Goal: Consume media (video, audio): Consume media (video, audio)

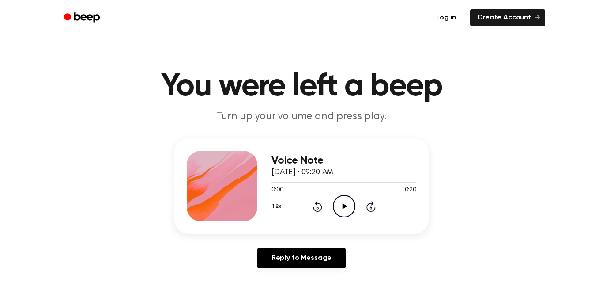
click at [285, 192] on div "0:00 0:20" at bounding box center [344, 190] width 145 height 9
click at [282, 209] on button "1.2x" at bounding box center [278, 206] width 13 height 15
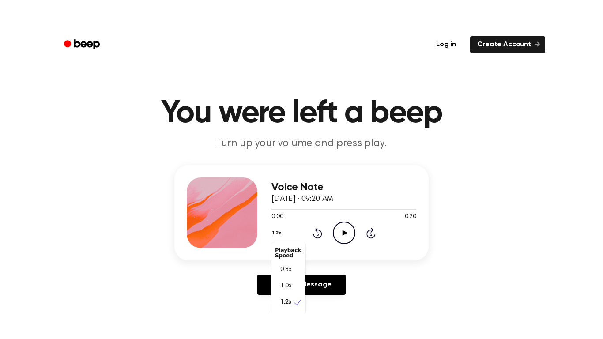
scroll to position [4, 0]
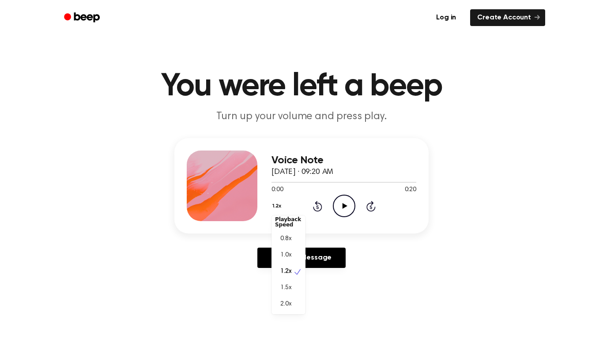
click at [291, 285] on span "2.0x" at bounding box center [286, 304] width 11 height 9
click at [334, 207] on circle at bounding box center [345, 206] width 22 height 22
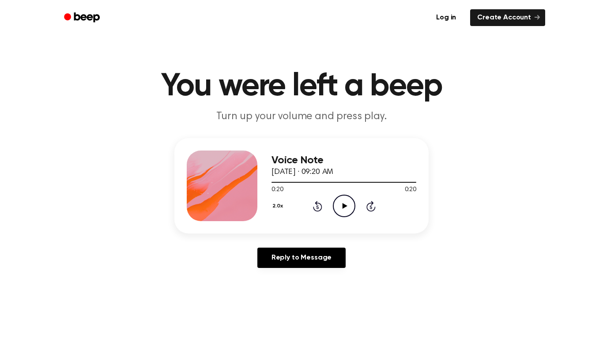
click at [278, 207] on button "2.0x" at bounding box center [279, 206] width 15 height 15
click at [284, 234] on div "0.8x" at bounding box center [289, 241] width 34 height 16
click at [345, 206] on icon at bounding box center [344, 206] width 5 height 6
click at [346, 201] on icon "Pause Audio" at bounding box center [344, 206] width 23 height 23
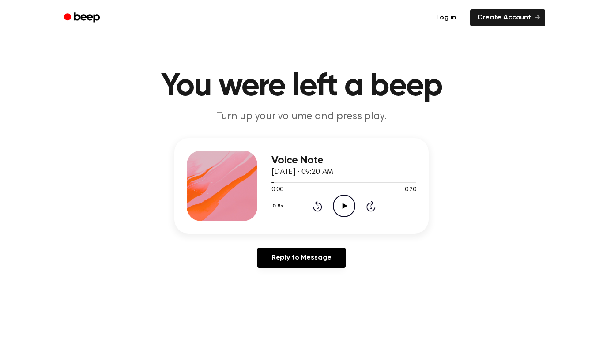
click at [345, 204] on icon "Play Audio" at bounding box center [344, 206] width 23 height 23
click at [278, 207] on button "0.8x" at bounding box center [279, 206] width 15 height 15
click at [277, 285] on main "You were left a beep Turn up your volume and press play. Voice Note [DATE] · 09…" at bounding box center [301, 272] width 603 height 545
click at [279, 207] on button "0.8x" at bounding box center [279, 206] width 15 height 15
click at [291, 285] on span "1.5x" at bounding box center [286, 292] width 11 height 9
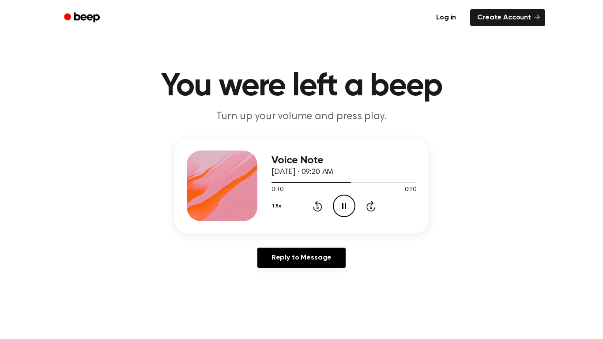
click at [280, 182] on div at bounding box center [312, 182] width 80 height 1
click at [279, 182] on span at bounding box center [279, 182] width 7 height 7
click at [283, 173] on span "[DATE] · 09:20 AM" at bounding box center [303, 172] width 62 height 8
click at [281, 182] on div at bounding box center [344, 182] width 145 height 1
click at [277, 182] on span at bounding box center [276, 182] width 7 height 7
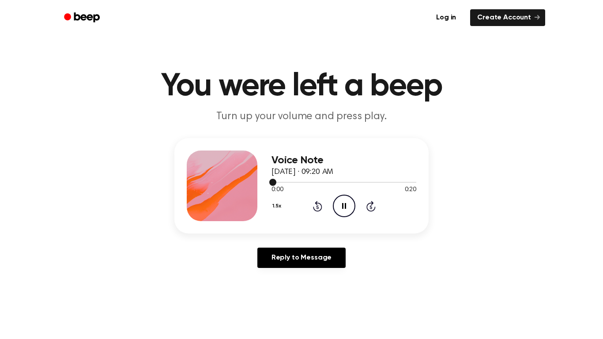
click at [275, 179] on div at bounding box center [344, 181] width 145 height 7
click at [274, 182] on span at bounding box center [271, 182] width 7 height 7
click at [282, 182] on div at bounding box center [344, 182] width 145 height 1
click at [277, 207] on button "1.5x" at bounding box center [278, 206] width 13 height 15
click at [288, 273] on span "1.2x" at bounding box center [286, 275] width 11 height 9
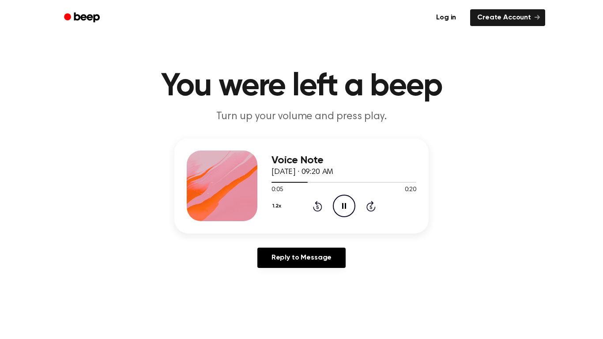
click at [278, 206] on button "1.2x" at bounding box center [278, 206] width 13 height 15
click at [281, 285] on span "2.0x" at bounding box center [286, 308] width 11 height 9
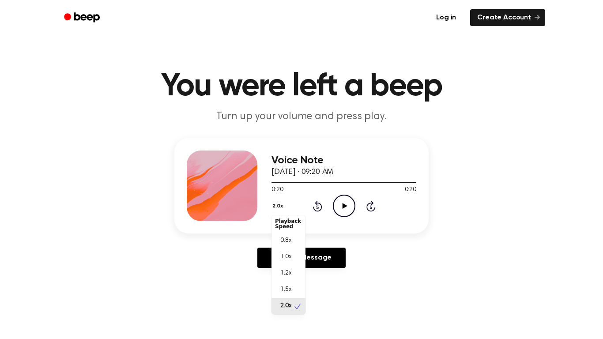
click at [287, 285] on span "1.5x" at bounding box center [286, 289] width 11 height 9
click at [351, 205] on icon "Play Audio" at bounding box center [344, 206] width 23 height 23
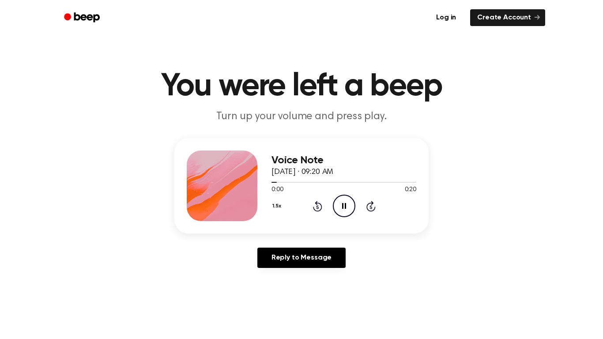
click at [279, 206] on button "1.5x" at bounding box center [278, 206] width 13 height 15
click at [297, 285] on div "2.0x" at bounding box center [289, 308] width 34 height 16
click at [277, 206] on button "2.0x" at bounding box center [279, 206] width 15 height 15
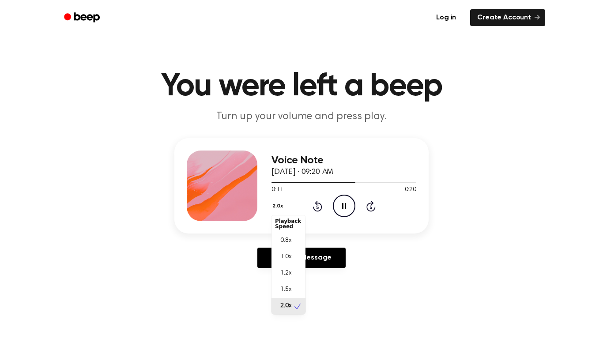
click at [287, 258] on span "1.0x" at bounding box center [286, 257] width 11 height 9
click at [280, 180] on div at bounding box center [344, 181] width 145 height 7
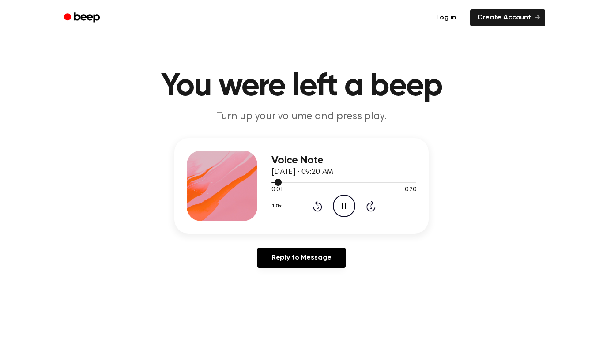
click at [277, 182] on span at bounding box center [278, 182] width 7 height 7
click at [271, 179] on div "Voice Note [DATE] · 09:20 AM 0:00 0:20 Your browser does not support the [objec…" at bounding box center [301, 185] width 254 height 95
click at [275, 182] on span at bounding box center [273, 182] width 7 height 7
click at [283, 205] on button "1.0x" at bounding box center [278, 206] width 13 height 15
click at [283, 285] on span "2.0x" at bounding box center [286, 308] width 11 height 9
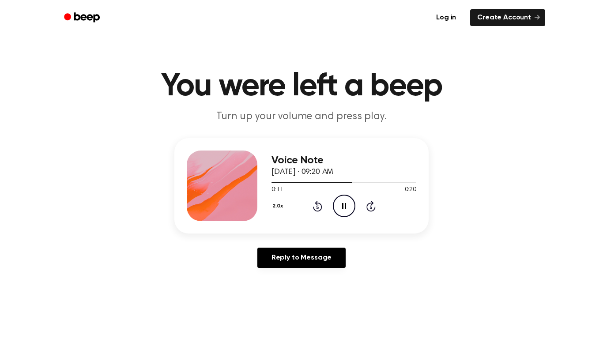
click at [282, 182] on div at bounding box center [312, 182] width 81 height 1
click at [276, 179] on div at bounding box center [344, 181] width 145 height 7
click at [275, 182] on span at bounding box center [272, 182] width 7 height 7
click at [273, 182] on span at bounding box center [271, 182] width 7 height 7
click at [270, 182] on span at bounding box center [269, 182] width 7 height 7
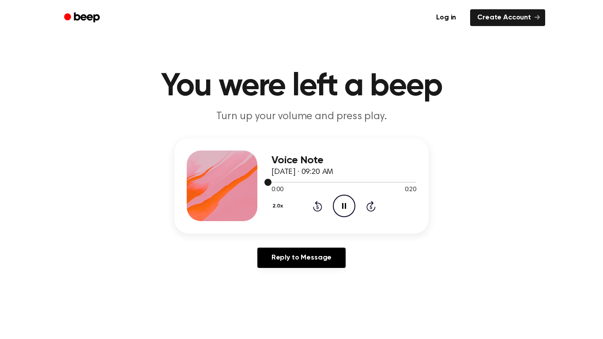
click at [272, 182] on span at bounding box center [268, 182] width 7 height 7
click at [267, 218] on div "Voice Note [DATE] · 09:20 AM 0:20 0:20 Your browser does not support the [objec…" at bounding box center [301, 185] width 254 height 95
click at [279, 207] on button "2.0x" at bounding box center [279, 206] width 15 height 15
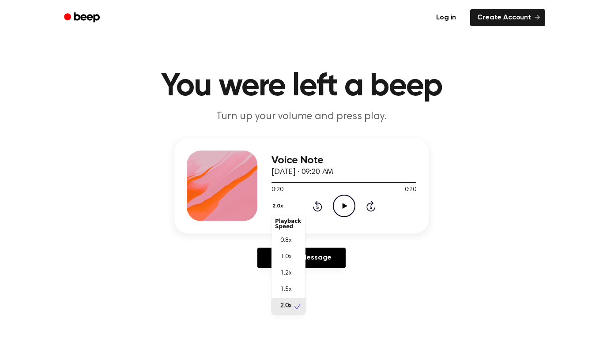
click at [304, 255] on div "1.0x" at bounding box center [289, 257] width 34 height 16
click at [277, 209] on button "1.0x" at bounding box center [278, 206] width 13 height 15
click at [291, 270] on div "1.2x" at bounding box center [289, 276] width 34 height 16
click at [352, 209] on icon "Play Audio" at bounding box center [344, 206] width 23 height 23
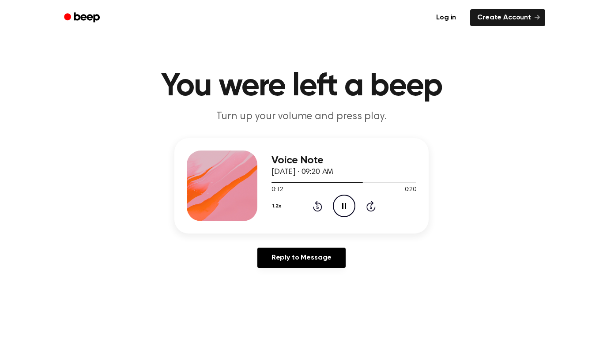
click at [276, 182] on div at bounding box center [317, 182] width 91 height 1
click at [276, 180] on div at bounding box center [344, 181] width 145 height 7
click at [277, 182] on div at bounding box center [344, 182] width 145 height 1
click at [282, 181] on div at bounding box center [344, 181] width 145 height 7
click at [287, 180] on div at bounding box center [344, 181] width 145 height 7
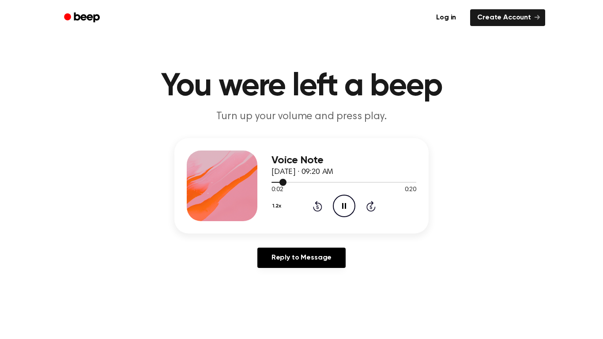
click at [284, 180] on span at bounding box center [283, 182] width 7 height 7
click at [292, 171] on span "[DATE] · 09:20 AM" at bounding box center [303, 172] width 62 height 8
click at [288, 182] on div at bounding box center [344, 182] width 145 height 1
click at [287, 173] on span "[DATE] · 09:20 AM" at bounding box center [303, 172] width 62 height 8
click at [292, 181] on div at bounding box center [344, 181] width 145 height 7
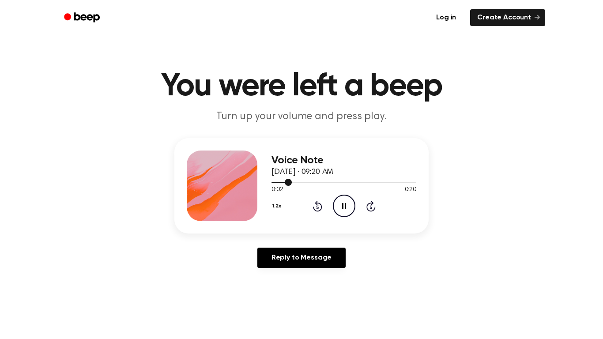
click at [287, 182] on span at bounding box center [288, 182] width 7 height 7
click at [291, 182] on div at bounding box center [344, 182] width 145 height 1
click at [284, 186] on div "0:02 0:20" at bounding box center [344, 190] width 145 height 9
click at [277, 182] on div at bounding box center [344, 181] width 145 height 7
click at [274, 182] on span at bounding box center [273, 182] width 7 height 7
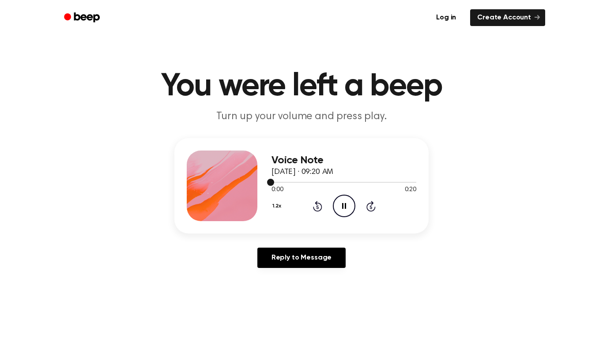
click at [286, 182] on div at bounding box center [344, 182] width 145 height 1
click at [274, 182] on span at bounding box center [270, 182] width 7 height 7
click at [282, 185] on span at bounding box center [282, 182] width 7 height 7
click at [279, 182] on span at bounding box center [278, 182] width 7 height 7
click at [275, 186] on span at bounding box center [275, 182] width 7 height 7
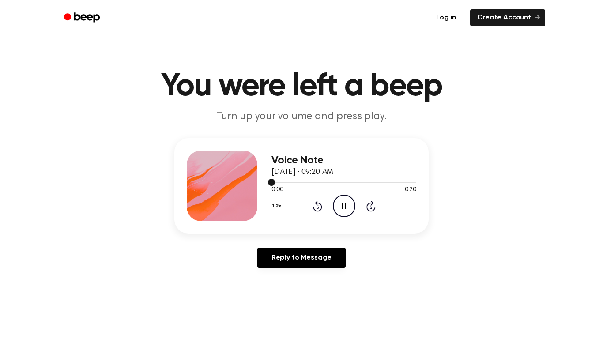
click at [273, 186] on span at bounding box center [271, 182] width 7 height 7
click at [269, 186] on span at bounding box center [268, 182] width 7 height 7
click at [269, 185] on span at bounding box center [268, 182] width 7 height 7
click at [268, 185] on span at bounding box center [268, 182] width 7 height 7
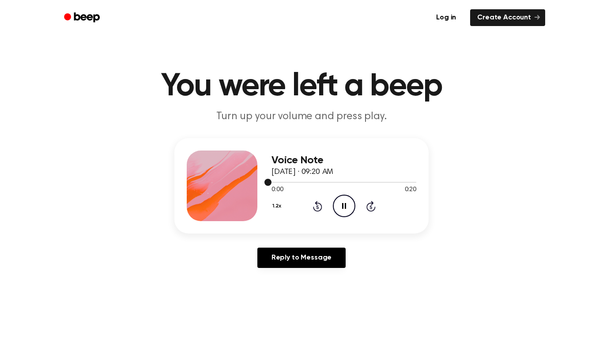
click at [268, 186] on span at bounding box center [268, 182] width 7 height 7
click at [272, 200] on button "1.2x" at bounding box center [278, 206] width 13 height 15
click at [275, 184] on div at bounding box center [344, 181] width 145 height 7
click at [271, 186] on span at bounding box center [268, 182] width 7 height 7
click at [273, 182] on div at bounding box center [344, 182] width 145 height 1
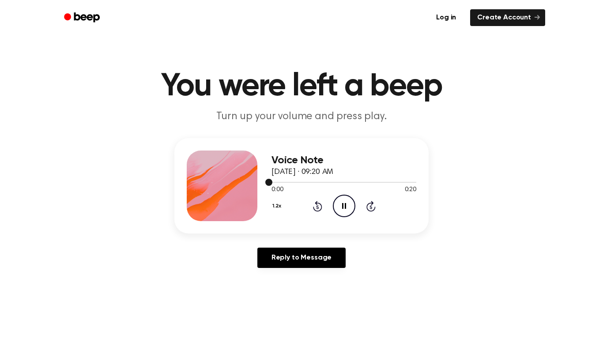
click at [276, 182] on div at bounding box center [344, 182] width 145 height 1
click at [272, 184] on span at bounding box center [272, 182] width 7 height 7
click at [268, 186] on span at bounding box center [268, 182] width 7 height 7
click at [272, 182] on div at bounding box center [344, 182] width 145 height 1
click at [268, 185] on span at bounding box center [268, 182] width 7 height 7
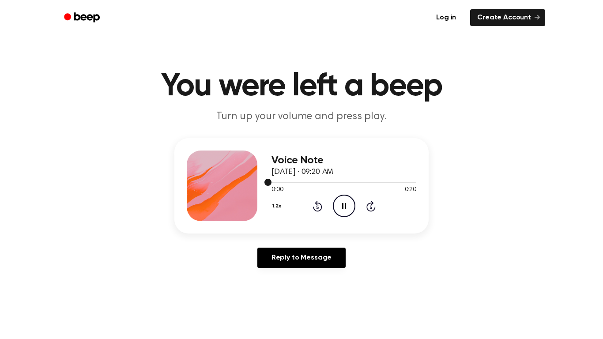
click at [268, 183] on span at bounding box center [268, 182] width 7 height 7
click at [281, 178] on div at bounding box center [344, 181] width 145 height 7
click at [274, 186] on div at bounding box center [344, 181] width 145 height 7
click at [283, 181] on div at bounding box center [344, 181] width 145 height 7
click at [274, 182] on div at bounding box center [277, 182] width 11 height 1
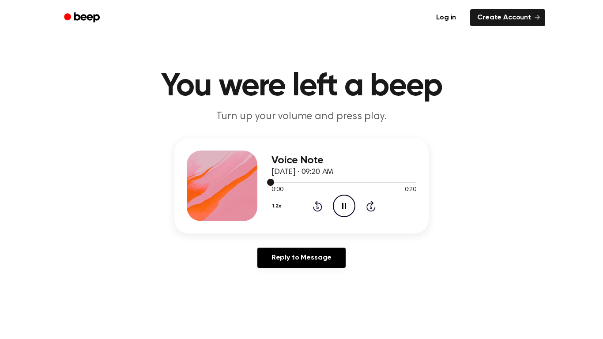
click at [284, 180] on div at bounding box center [344, 181] width 145 height 7
click at [277, 182] on span at bounding box center [280, 182] width 7 height 7
click at [288, 179] on div at bounding box center [344, 181] width 145 height 7
click at [285, 182] on span at bounding box center [284, 182] width 7 height 7
click at [288, 182] on div at bounding box center [344, 182] width 145 height 1
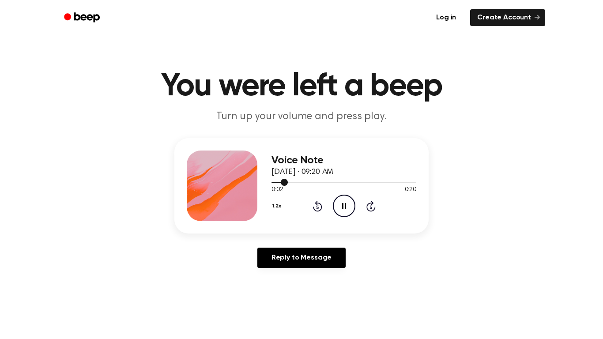
click at [296, 173] on span "[DATE] · 09:20 AM" at bounding box center [303, 172] width 62 height 8
click at [306, 182] on div at bounding box center [344, 182] width 145 height 1
click at [288, 182] on div at bounding box center [289, 182] width 34 height 1
click at [285, 182] on span at bounding box center [284, 182] width 7 height 7
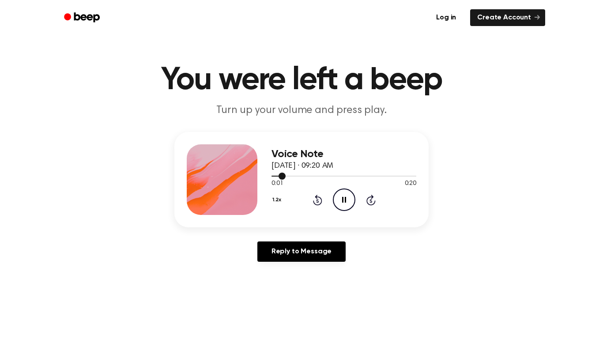
click at [286, 176] on div at bounding box center [344, 176] width 145 height 1
click at [304, 176] on div at bounding box center [344, 176] width 145 height 1
click at [296, 176] on div at bounding box center [288, 176] width 33 height 1
click at [350, 176] on div at bounding box center [344, 176] width 145 height 1
click at [308, 175] on div at bounding box center [344, 175] width 145 height 7
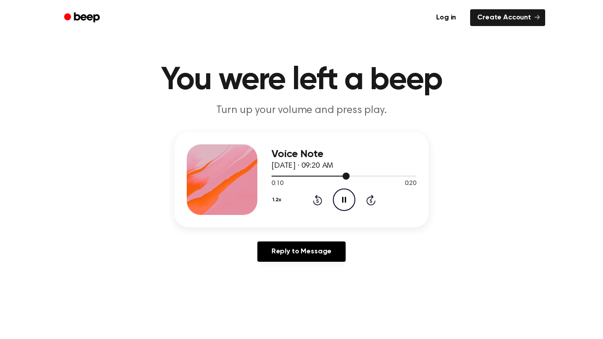
click at [311, 174] on div at bounding box center [344, 175] width 145 height 7
click at [307, 175] on span at bounding box center [307, 176] width 7 height 7
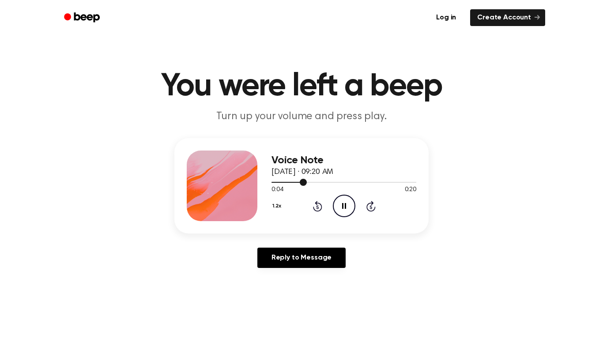
click at [290, 182] on div at bounding box center [344, 181] width 145 height 7
click at [292, 182] on div at bounding box center [344, 182] width 145 height 1
click at [328, 171] on span "[DATE] · 09:20 AM" at bounding box center [303, 172] width 62 height 8
click at [321, 184] on div at bounding box center [344, 181] width 145 height 7
click at [326, 179] on div at bounding box center [344, 181] width 145 height 7
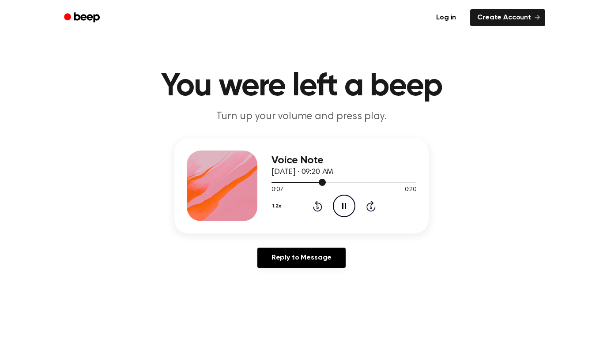
click at [319, 182] on div at bounding box center [299, 182] width 54 height 1
click at [306, 185] on div at bounding box center [344, 181] width 145 height 7
click at [286, 179] on div at bounding box center [344, 181] width 145 height 7
click at [314, 185] on div at bounding box center [344, 181] width 145 height 7
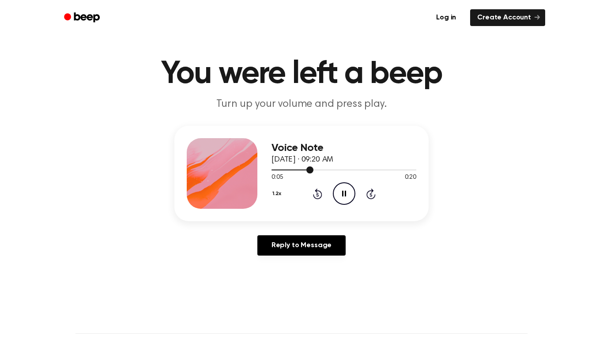
scroll to position [15, 0]
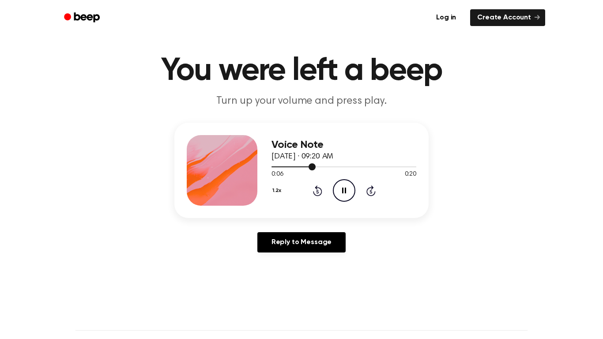
click at [319, 167] on div at bounding box center [344, 167] width 145 height 1
click at [308, 166] on div at bounding box center [344, 166] width 145 height 7
click at [309, 166] on div at bounding box center [344, 166] width 145 height 7
click at [301, 165] on div at bounding box center [344, 166] width 145 height 7
click at [281, 167] on div at bounding box center [287, 167] width 30 height 1
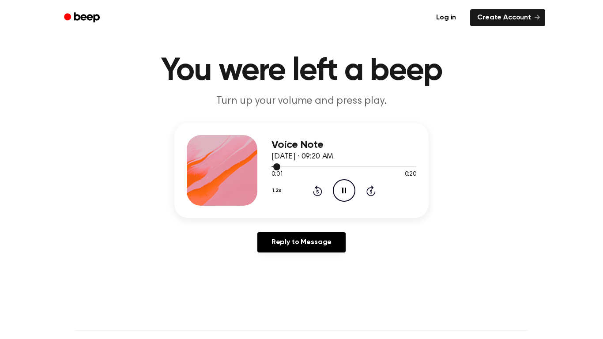
click at [279, 165] on span at bounding box center [276, 166] width 7 height 7
click at [281, 166] on div at bounding box center [344, 166] width 145 height 7
click at [282, 163] on div at bounding box center [344, 166] width 145 height 7
click at [278, 163] on div at bounding box center [344, 166] width 145 height 7
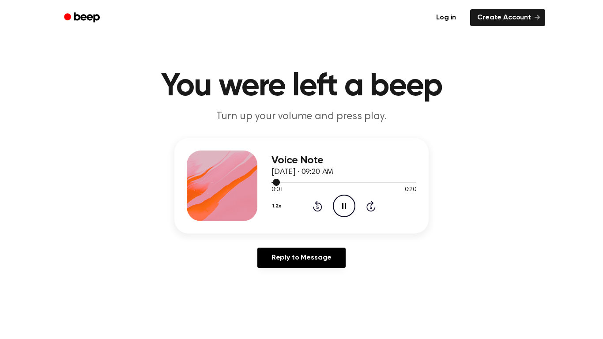
click at [274, 182] on span at bounding box center [276, 182] width 7 height 7
click at [273, 182] on span at bounding box center [270, 182] width 7 height 7
click at [273, 182] on span at bounding box center [269, 182] width 7 height 7
click at [272, 182] on span at bounding box center [269, 182] width 7 height 7
click at [268, 186] on span at bounding box center [268, 182] width 7 height 7
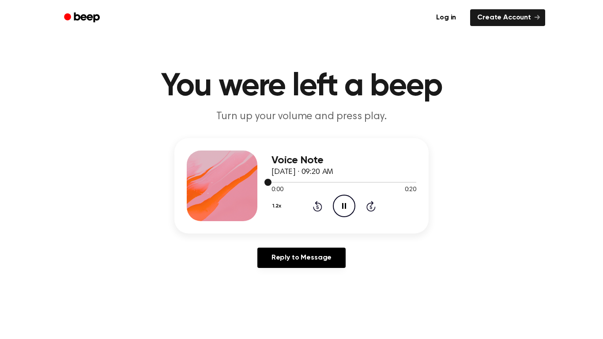
click at [270, 185] on span at bounding box center [268, 182] width 7 height 7
click at [268, 186] on span at bounding box center [268, 182] width 7 height 7
click at [269, 182] on span at bounding box center [268, 182] width 7 height 7
click at [268, 185] on span at bounding box center [268, 182] width 7 height 7
click at [272, 185] on div at bounding box center [344, 181] width 145 height 7
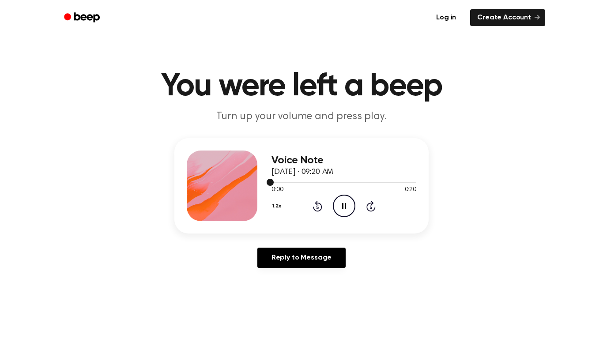
click at [410, 182] on div at bounding box center [344, 182] width 145 height 1
click at [278, 185] on div at bounding box center [344, 181] width 145 height 7
click at [305, 184] on div at bounding box center [344, 181] width 145 height 7
click at [415, 196] on div "1.2x Rewind 5 seconds Pause Audio Skip 5 seconds" at bounding box center [344, 206] width 145 height 23
click at [397, 180] on div at bounding box center [344, 181] width 145 height 7
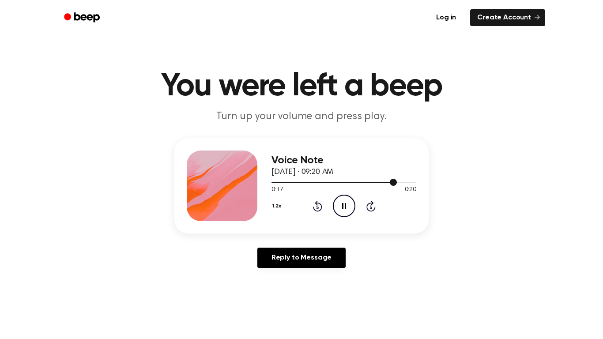
click at [360, 183] on div at bounding box center [334, 182] width 125 height 1
click at [300, 180] on div at bounding box center [344, 181] width 145 height 7
click at [292, 185] on div at bounding box center [344, 181] width 145 height 7
click at [375, 182] on div at bounding box center [344, 182] width 145 height 1
click at [319, 182] on div at bounding box center [324, 182] width 104 height 1
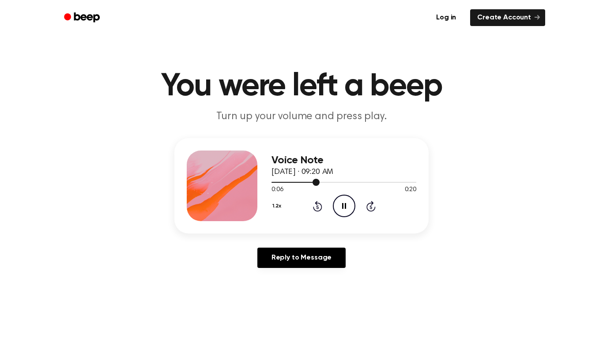
click at [371, 182] on div at bounding box center [344, 182] width 145 height 1
click at [340, 182] on div at bounding box center [344, 181] width 145 height 7
click at [377, 182] on div at bounding box center [344, 182] width 145 height 1
click at [313, 180] on div at bounding box center [344, 181] width 145 height 7
click at [364, 182] on div at bounding box center [344, 182] width 145 height 1
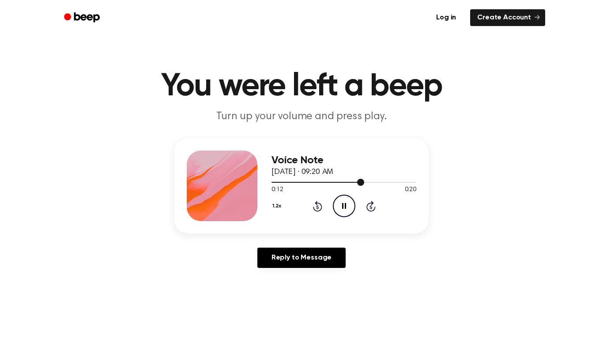
click at [354, 182] on div at bounding box center [318, 182] width 93 height 1
click at [324, 180] on div at bounding box center [344, 181] width 145 height 7
click at [357, 185] on div at bounding box center [344, 181] width 145 height 7
click at [334, 182] on div at bounding box center [315, 182] width 87 height 1
click at [365, 182] on div at bounding box center [344, 182] width 145 height 1
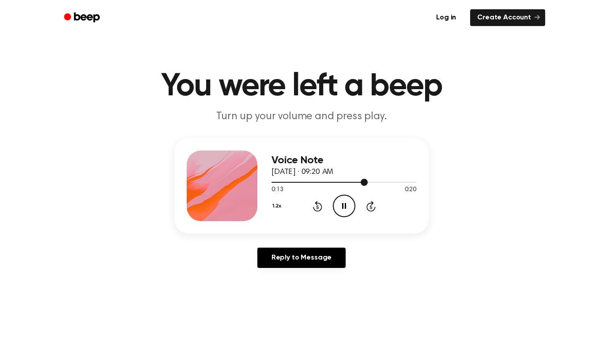
click at [324, 184] on div at bounding box center [344, 181] width 145 height 7
click at [371, 201] on icon "Skip 5 seconds" at bounding box center [371, 206] width 10 height 11
click at [401, 184] on div at bounding box center [344, 181] width 145 height 7
click at [403, 185] on div at bounding box center [344, 181] width 145 height 7
click at [406, 184] on div at bounding box center [344, 181] width 145 height 7
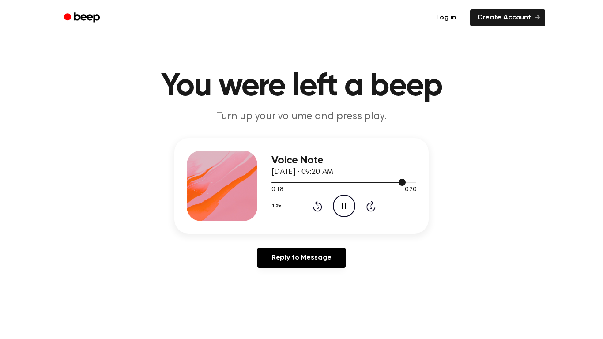
click at [407, 183] on div at bounding box center [344, 182] width 145 height 1
click at [390, 185] on div at bounding box center [344, 181] width 145 height 7
click at [363, 184] on div at bounding box center [344, 181] width 145 height 7
click at [375, 180] on div at bounding box center [344, 181] width 145 height 7
click at [364, 181] on div at bounding box center [344, 181] width 145 height 7
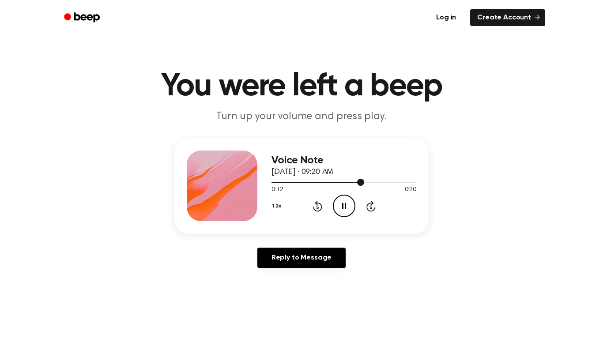
click at [357, 184] on div at bounding box center [344, 181] width 145 height 7
click at [362, 182] on div at bounding box center [344, 182] width 145 height 1
click at [353, 181] on div at bounding box center [344, 181] width 145 height 7
click at [350, 181] on span at bounding box center [349, 182] width 7 height 7
click at [357, 182] on div at bounding box center [344, 182] width 145 height 1
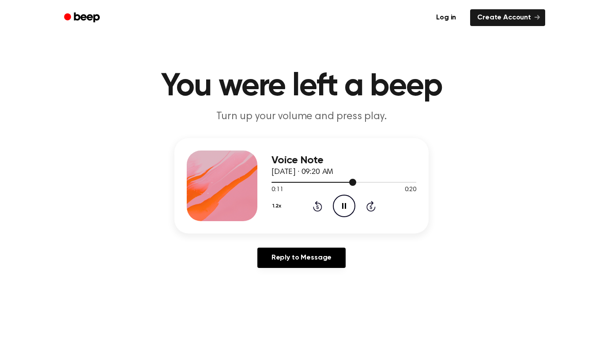
click at [357, 182] on div at bounding box center [344, 182] width 145 height 1
click at [349, 178] on div at bounding box center [344, 181] width 145 height 7
click at [351, 179] on div at bounding box center [344, 181] width 145 height 7
click at [349, 182] on span at bounding box center [344, 182] width 7 height 7
click at [349, 181] on span at bounding box center [347, 182] width 7 height 7
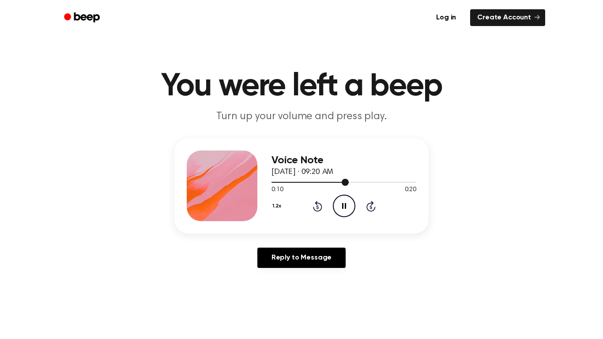
click at [350, 181] on div at bounding box center [344, 181] width 145 height 7
click at [348, 182] on span at bounding box center [346, 182] width 7 height 7
click at [345, 181] on span at bounding box center [344, 182] width 7 height 7
click at [295, 186] on div at bounding box center [344, 181] width 145 height 7
click at [365, 183] on div at bounding box center [344, 182] width 145 height 1
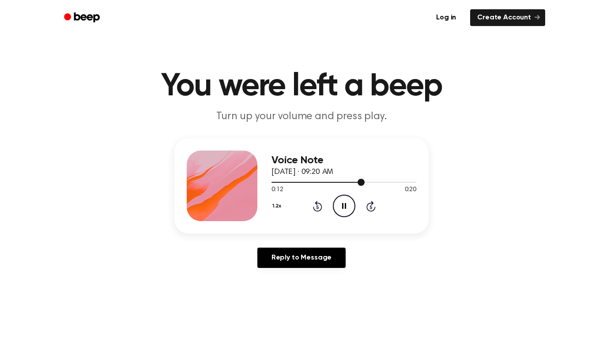
click at [367, 186] on div at bounding box center [344, 181] width 145 height 7
click at [410, 182] on div at bounding box center [344, 182] width 145 height 1
click at [407, 182] on span at bounding box center [407, 182] width 7 height 7
click at [413, 182] on div at bounding box center [344, 182] width 145 height 1
click at [410, 182] on span at bounding box center [409, 182] width 7 height 7
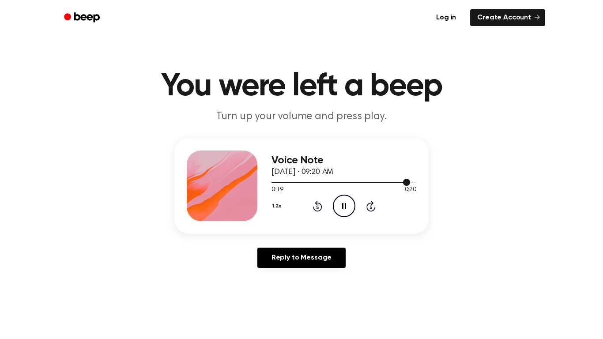
click at [408, 182] on span at bounding box center [406, 182] width 7 height 7
click at [412, 179] on div at bounding box center [344, 181] width 145 height 7
click at [407, 182] on span at bounding box center [408, 182] width 7 height 7
click at [408, 182] on div at bounding box center [344, 182] width 145 height 1
click at [321, 181] on div at bounding box center [344, 181] width 145 height 7
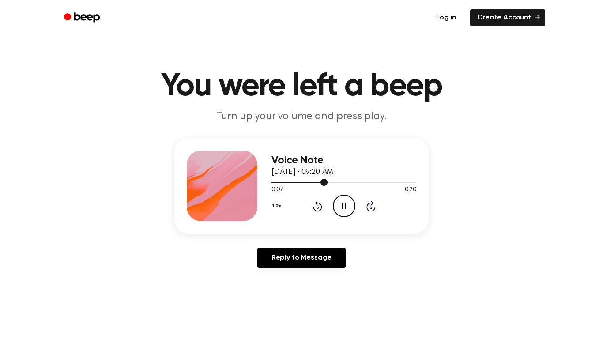
click at [282, 185] on div at bounding box center [344, 181] width 145 height 7
click at [408, 182] on div at bounding box center [344, 182] width 145 height 1
click at [412, 183] on div at bounding box center [344, 182] width 145 height 1
click at [413, 186] on div at bounding box center [344, 181] width 145 height 7
click at [333, 182] on div at bounding box center [342, 182] width 141 height 1
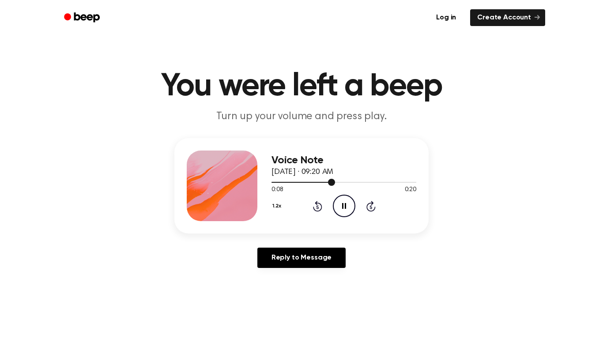
click at [375, 182] on div at bounding box center [344, 182] width 145 height 1
click at [310, 182] on div at bounding box center [323, 182] width 103 height 1
click at [378, 182] on div at bounding box center [344, 182] width 145 height 1
click at [325, 185] on div at bounding box center [344, 181] width 145 height 7
click at [371, 182] on div at bounding box center [344, 182] width 145 height 1
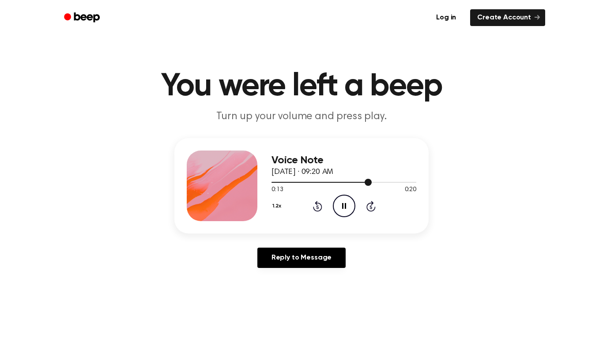
click at [344, 184] on div at bounding box center [344, 181] width 145 height 7
click at [330, 182] on div at bounding box center [308, 182] width 72 height 1
click at [379, 182] on div at bounding box center [344, 182] width 145 height 1
click at [375, 182] on span at bounding box center [375, 182] width 7 height 7
click at [378, 185] on div at bounding box center [344, 181] width 145 height 7
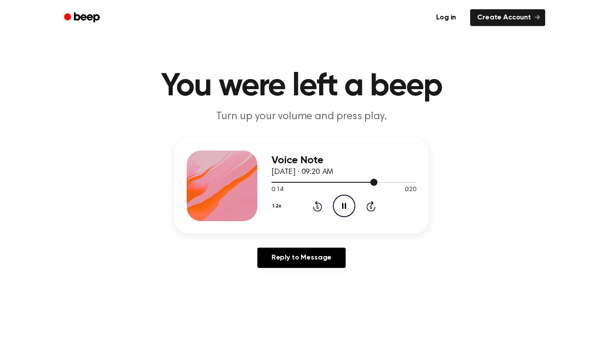
click at [371, 201] on icon "Skip 5 seconds" at bounding box center [371, 206] width 10 height 11
click at [360, 185] on div at bounding box center [344, 181] width 145 height 7
click at [348, 202] on icon "Pause Audio" at bounding box center [344, 206] width 23 height 23
click at [357, 183] on span at bounding box center [357, 182] width 7 height 7
click at [354, 182] on span at bounding box center [352, 182] width 7 height 7
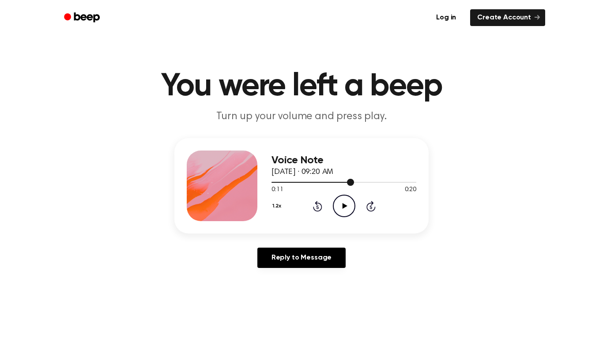
click at [365, 184] on div at bounding box center [344, 181] width 145 height 7
click at [349, 185] on div at bounding box center [344, 181] width 145 height 7
click at [359, 182] on div at bounding box center [344, 182] width 145 height 1
click at [364, 182] on div at bounding box center [344, 182] width 145 height 1
click at [366, 178] on div at bounding box center [344, 181] width 145 height 7
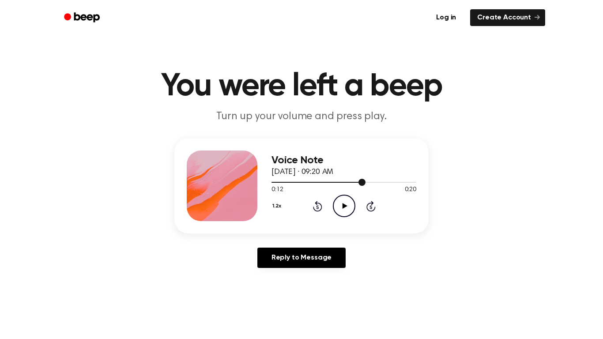
click at [362, 179] on span at bounding box center [362, 182] width 7 height 7
click at [367, 181] on div at bounding box center [344, 181] width 145 height 7
click at [367, 179] on div at bounding box center [344, 181] width 145 height 7
click at [381, 182] on div at bounding box center [344, 182] width 145 height 1
click at [364, 185] on div at bounding box center [344, 181] width 145 height 7
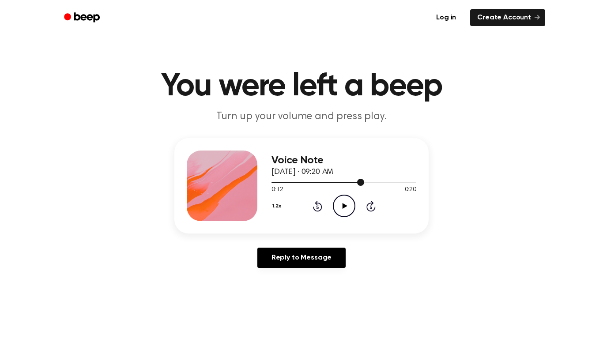
click at [337, 200] on icon "Play Audio" at bounding box center [344, 206] width 23 height 23
click at [371, 207] on icon at bounding box center [371, 207] width 2 height 4
click at [319, 211] on icon at bounding box center [317, 206] width 9 height 11
click at [318, 207] on icon at bounding box center [317, 207] width 2 height 4
click at [315, 205] on icon "Rewind 5 seconds" at bounding box center [318, 206] width 10 height 11
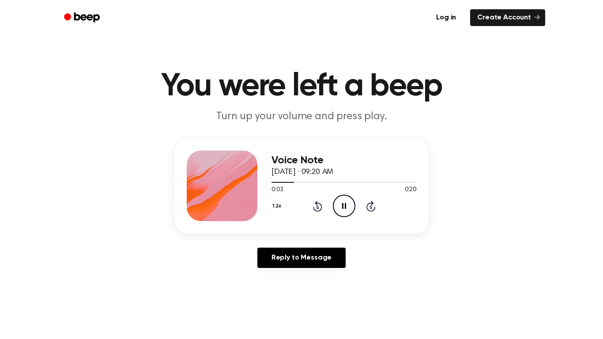
click at [312, 205] on div "1.2x Rewind 5 seconds Pause Audio Skip 5 seconds" at bounding box center [344, 206] width 145 height 23
click at [318, 207] on icon at bounding box center [317, 207] width 2 height 4
click at [315, 206] on icon "Rewind 5 seconds" at bounding box center [318, 206] width 10 height 11
click at [314, 206] on icon "Rewind 5 seconds" at bounding box center [318, 206] width 10 height 11
click at [318, 207] on icon at bounding box center [317, 207] width 2 height 4
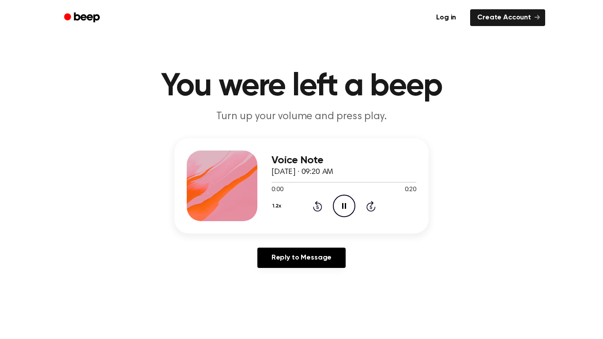
click at [318, 207] on icon at bounding box center [317, 207] width 2 height 4
click at [319, 206] on icon at bounding box center [317, 207] width 2 height 4
click at [317, 209] on icon at bounding box center [317, 207] width 2 height 4
click at [315, 207] on icon "Rewind 5 seconds" at bounding box center [318, 206] width 10 height 11
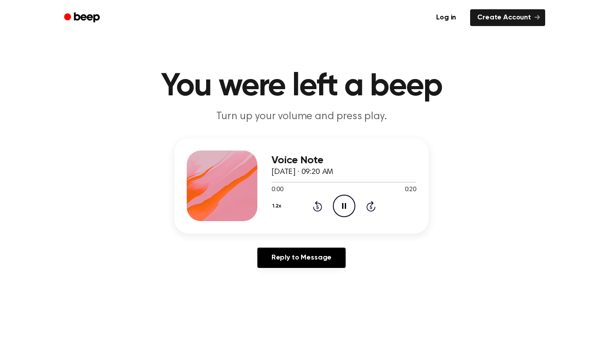
click at [318, 207] on icon at bounding box center [317, 207] width 2 height 4
click at [305, 204] on div "1.2x Rewind 5 seconds Pause Audio Skip 5 seconds" at bounding box center [344, 206] width 145 height 23
click at [300, 201] on div "1.2x Rewind 5 seconds Pause Audio Skip 5 seconds" at bounding box center [344, 206] width 145 height 23
click at [302, 205] on div "1.2x Rewind 5 seconds Pause Audio Skip 5 seconds" at bounding box center [344, 206] width 145 height 23
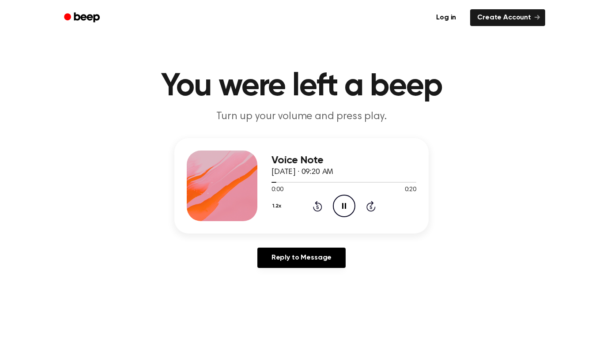
click at [299, 201] on div "1.2x Rewind 5 seconds Pause Audio Skip 5 seconds" at bounding box center [344, 206] width 145 height 23
click at [304, 201] on div "1.2x Rewind 5 seconds Pause Audio Skip 5 seconds" at bounding box center [344, 206] width 145 height 23
click at [304, 203] on div "1.2x Rewind 5 seconds Pause Audio Skip 5 seconds" at bounding box center [344, 206] width 145 height 23
click at [305, 205] on div "1.2x Rewind 5 seconds Pause Audio Skip 5 seconds" at bounding box center [344, 206] width 145 height 23
click at [313, 208] on icon "Rewind 5 seconds" at bounding box center [318, 206] width 10 height 11
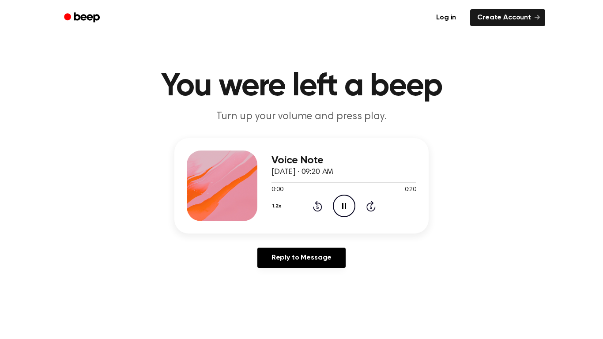
click at [318, 207] on icon at bounding box center [317, 207] width 2 height 4
click at [317, 203] on icon at bounding box center [317, 206] width 9 height 11
click at [318, 207] on icon at bounding box center [317, 207] width 2 height 4
click at [318, 205] on icon "Rewind 5 seconds" at bounding box center [318, 206] width 10 height 11
click at [318, 207] on icon at bounding box center [317, 207] width 2 height 4
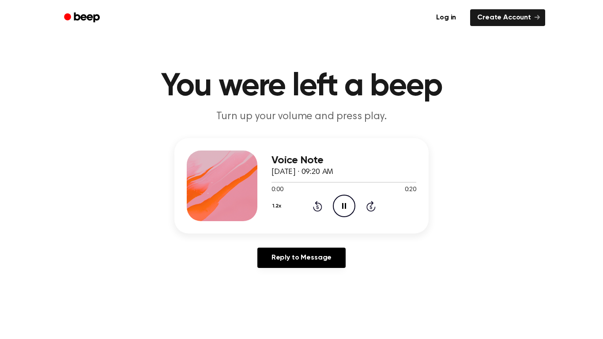
click at [318, 207] on icon at bounding box center [317, 207] width 2 height 4
click at [317, 207] on icon at bounding box center [317, 207] width 2 height 4
click at [318, 207] on icon at bounding box center [317, 207] width 2 height 4
click at [318, 206] on icon at bounding box center [317, 207] width 2 height 4
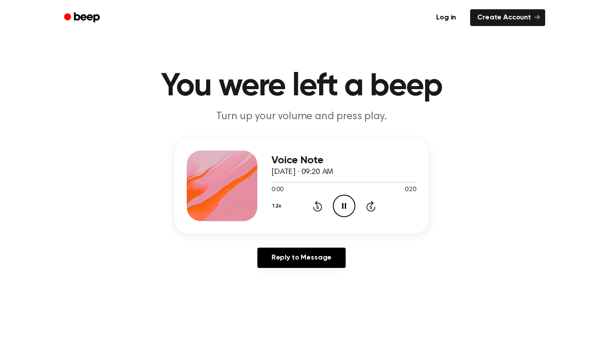
click at [318, 207] on icon at bounding box center [317, 207] width 2 height 4
click at [318, 208] on icon "Rewind 5 seconds" at bounding box center [318, 206] width 10 height 11
click at [318, 207] on icon at bounding box center [317, 207] width 2 height 4
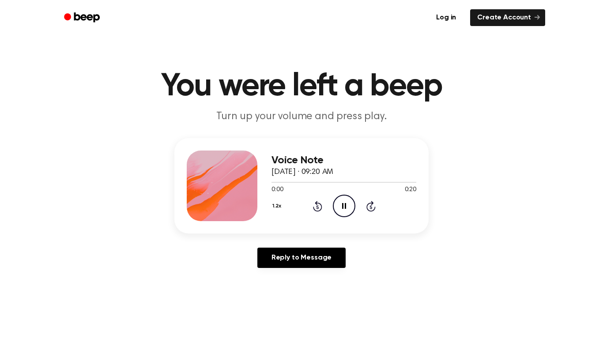
click at [313, 204] on icon "Rewind 5 seconds" at bounding box center [318, 206] width 10 height 11
click at [314, 206] on icon "Rewind 5 seconds" at bounding box center [318, 206] width 10 height 11
click at [313, 207] on icon at bounding box center [317, 206] width 9 height 11
click at [318, 207] on icon at bounding box center [317, 207] width 2 height 4
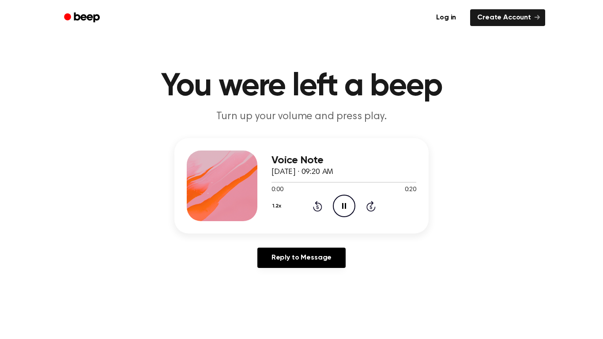
click at [318, 207] on icon at bounding box center [317, 207] width 2 height 4
click at [314, 207] on icon at bounding box center [317, 206] width 9 height 11
click at [313, 208] on icon at bounding box center [317, 206] width 9 height 11
click at [314, 207] on icon at bounding box center [317, 206] width 9 height 11
click at [318, 207] on icon at bounding box center [317, 207] width 2 height 4
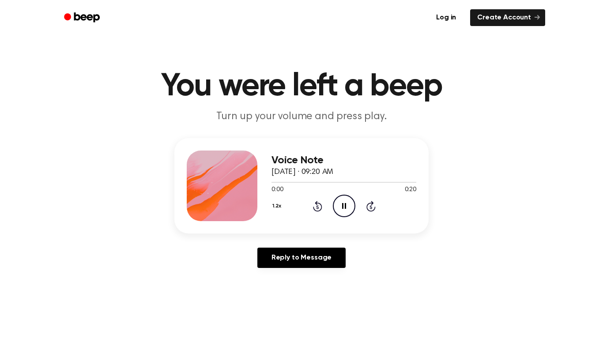
click at [318, 207] on icon at bounding box center [317, 207] width 2 height 4
click at [370, 205] on icon "Skip 5 seconds" at bounding box center [371, 206] width 10 height 11
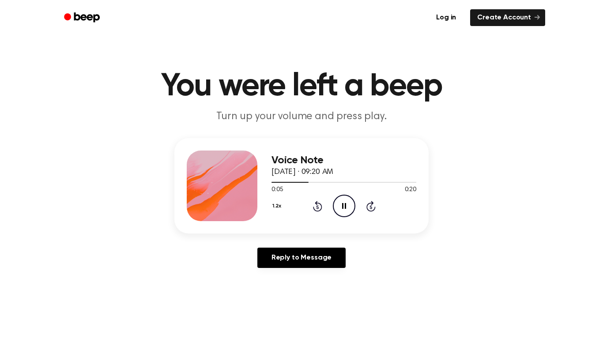
click at [371, 207] on icon at bounding box center [371, 207] width 2 height 4
click at [368, 207] on icon at bounding box center [371, 206] width 9 height 11
click at [368, 206] on icon at bounding box center [371, 206] width 9 height 11
click at [371, 207] on icon at bounding box center [371, 207] width 2 height 4
click at [357, 212] on div "1.2x Rewind 5 seconds Play Audio Skip 5 seconds" at bounding box center [344, 206] width 145 height 23
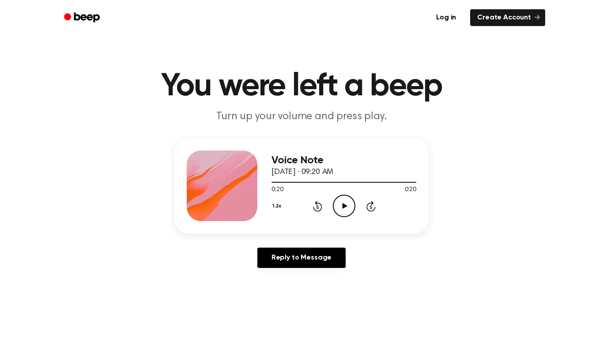
click at [371, 208] on icon "Skip 5 seconds" at bounding box center [371, 206] width 10 height 11
click at [277, 207] on button "1.2x" at bounding box center [278, 206] width 13 height 15
click at [289, 285] on span "2.0x" at bounding box center [286, 308] width 11 height 9
click at [341, 197] on icon "Play Audio" at bounding box center [344, 206] width 23 height 23
click at [336, 207] on icon "Play Audio" at bounding box center [344, 206] width 23 height 23
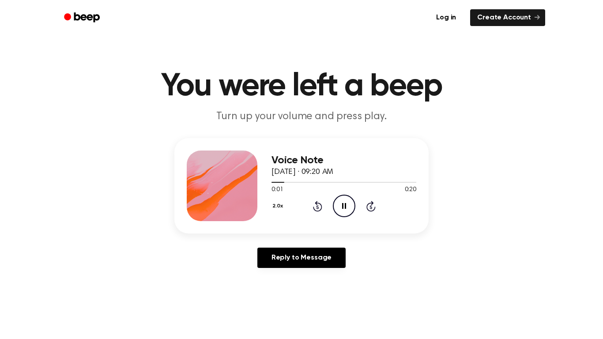
click at [371, 207] on icon at bounding box center [371, 207] width 2 height 4
click at [318, 207] on icon at bounding box center [317, 207] width 2 height 4
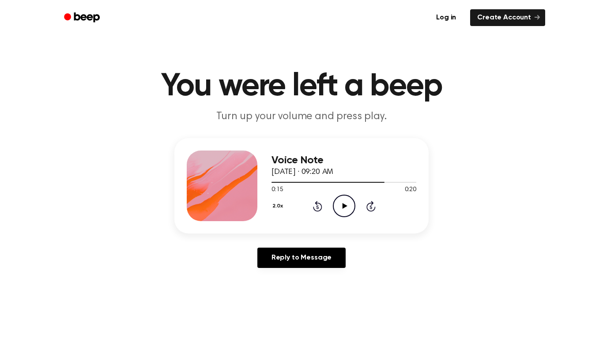
click at [314, 205] on icon "Rewind 5 seconds" at bounding box center [318, 206] width 10 height 11
click at [315, 206] on icon "Rewind 5 seconds" at bounding box center [318, 206] width 10 height 11
click at [318, 207] on icon at bounding box center [317, 207] width 2 height 4
click at [319, 207] on icon "Rewind 5 seconds" at bounding box center [318, 206] width 10 height 11
click at [318, 207] on icon at bounding box center [317, 207] width 2 height 4
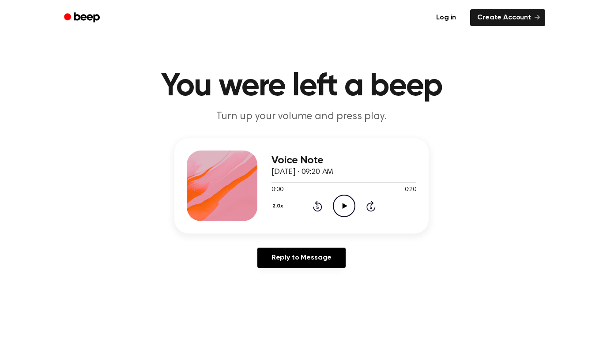
click at [336, 206] on icon "Play Audio" at bounding box center [344, 206] width 23 height 23
click at [316, 205] on icon "Rewind 5 seconds" at bounding box center [318, 206] width 10 height 11
click at [318, 207] on icon at bounding box center [317, 207] width 2 height 4
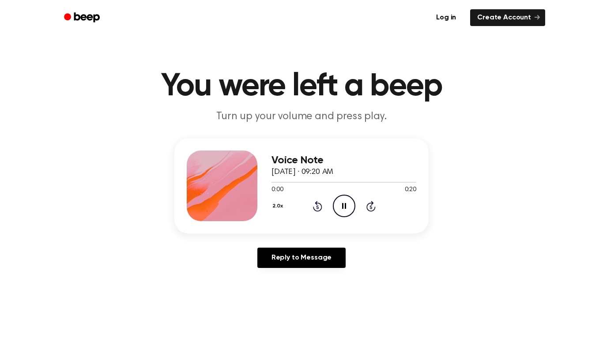
click at [318, 207] on icon at bounding box center [317, 207] width 2 height 4
click at [304, 208] on div "2.0x Rewind 5 seconds Pause Audio Skip 5 seconds" at bounding box center [344, 206] width 145 height 23
click at [314, 204] on icon "Rewind 5 seconds" at bounding box center [318, 206] width 10 height 11
click at [314, 206] on icon "Rewind 5 seconds" at bounding box center [318, 206] width 10 height 11
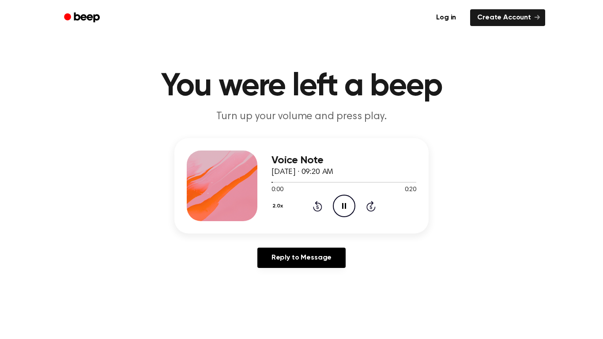
click at [315, 206] on icon "Rewind 5 seconds" at bounding box center [318, 206] width 10 height 11
click at [313, 206] on icon "Rewind 5 seconds" at bounding box center [318, 206] width 10 height 11
click at [315, 206] on icon "Rewind 5 seconds" at bounding box center [318, 206] width 10 height 11
click at [367, 209] on icon at bounding box center [371, 206] width 9 height 11
click at [318, 207] on icon at bounding box center [317, 207] width 2 height 4
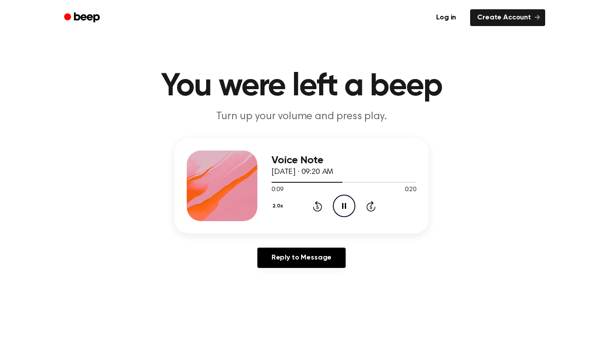
click at [268, 19] on ul "Log in Create Account" at bounding box center [330, 18] width 431 height 20
click at [277, 207] on button "2.0x" at bounding box center [279, 206] width 15 height 15
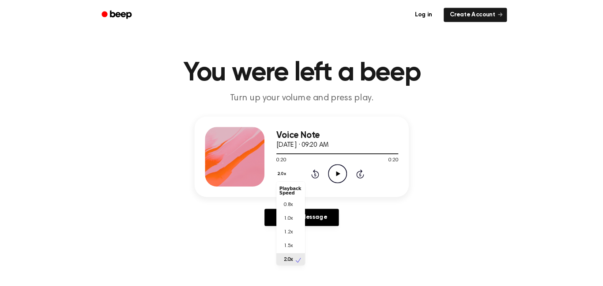
scroll to position [2, 0]
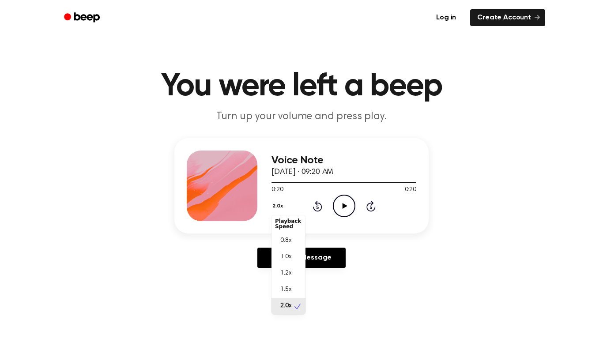
click at [294, 271] on div "1.2x" at bounding box center [289, 273] width 34 height 16
click at [355, 206] on circle at bounding box center [345, 206] width 22 height 22
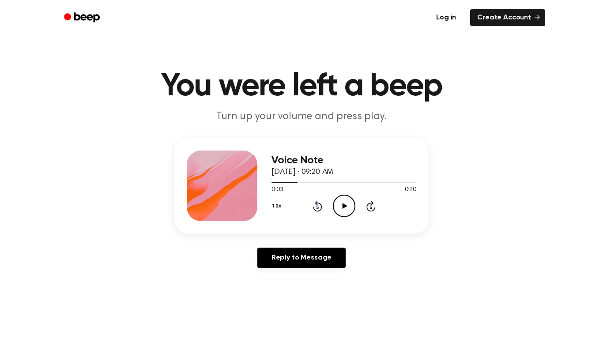
click at [341, 207] on icon "Play Audio" at bounding box center [344, 206] width 23 height 23
click at [367, 202] on icon "Skip 5 seconds" at bounding box center [371, 206] width 10 height 11
click at [340, 205] on icon "Pause Audio" at bounding box center [344, 206] width 23 height 23
click at [371, 207] on icon at bounding box center [371, 207] width 2 height 4
click at [341, 200] on icon "Pause Audio" at bounding box center [344, 206] width 23 height 23
